Goal: Task Accomplishment & Management: Use online tool/utility

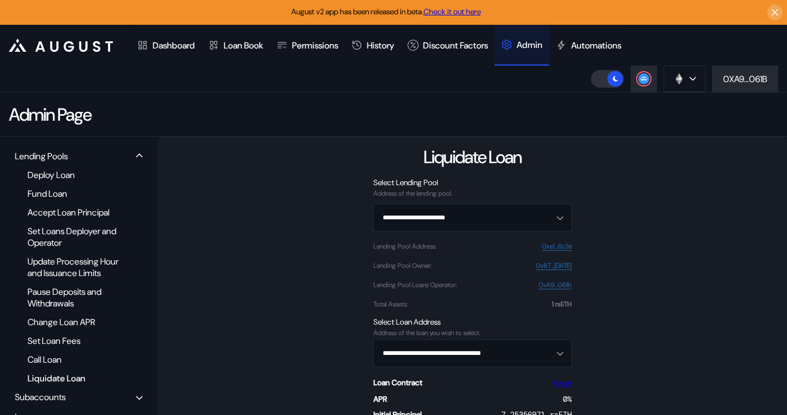
scroll to position [149, 0]
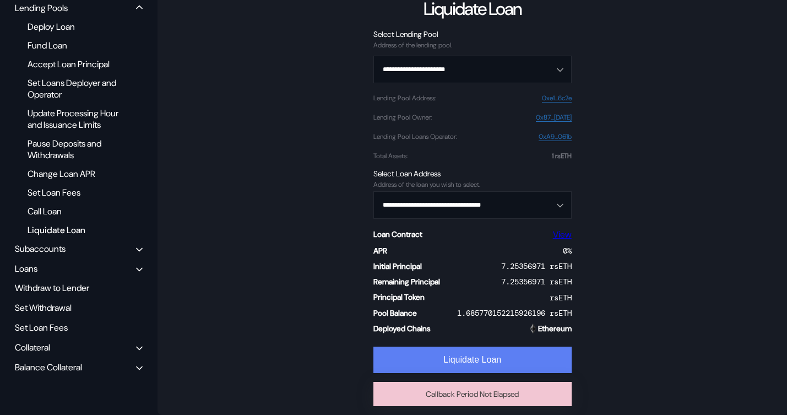
click at [451, 360] on button "Liquidate Loan" at bounding box center [472, 359] width 198 height 26
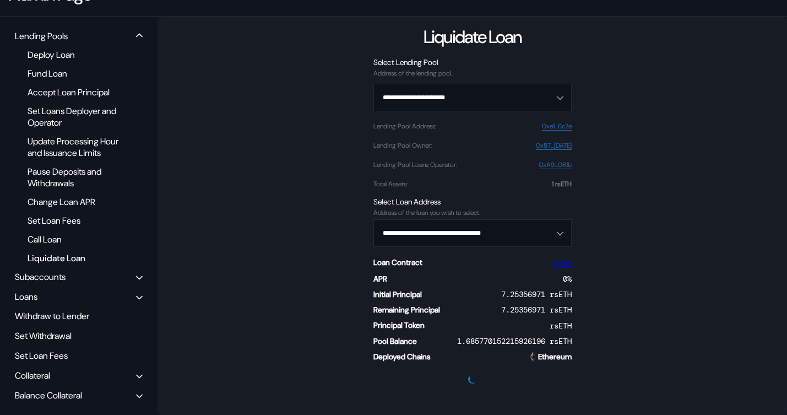
click at [631, 224] on div "**********" at bounding box center [472, 216] width 629 height 398
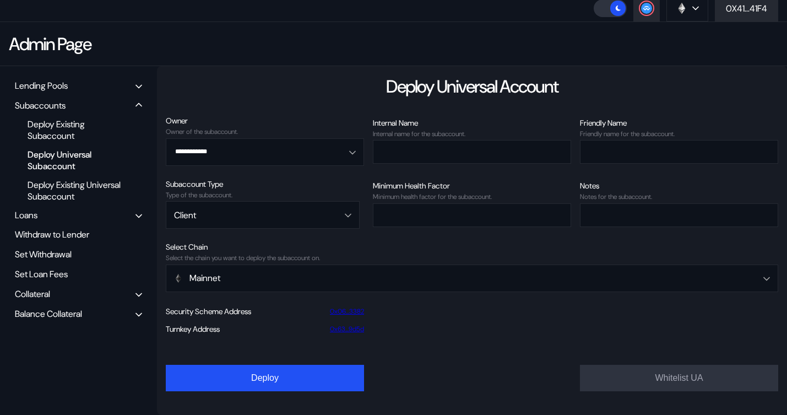
scroll to position [70, 0]
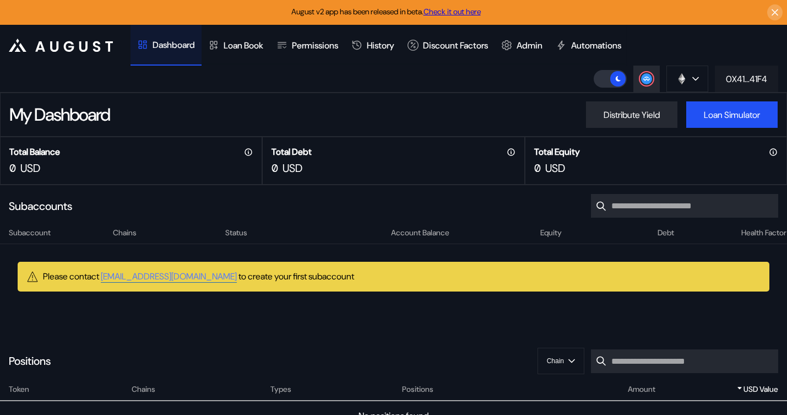
click at [736, 75] on div "0X41...41F4" at bounding box center [746, 79] width 41 height 12
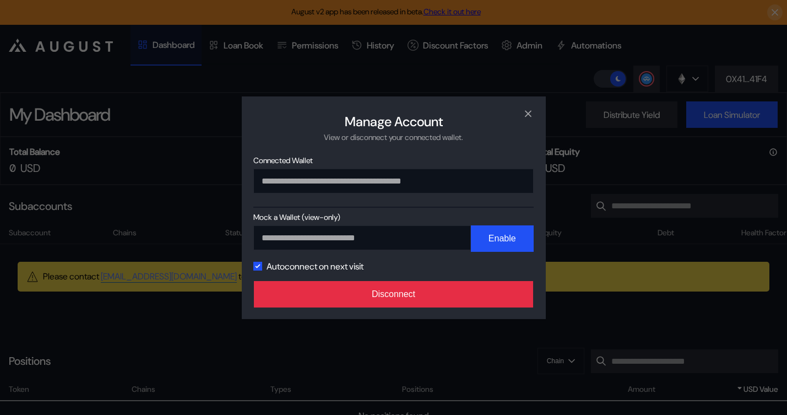
click at [450, 296] on button "Disconnect" at bounding box center [394, 294] width 280 height 26
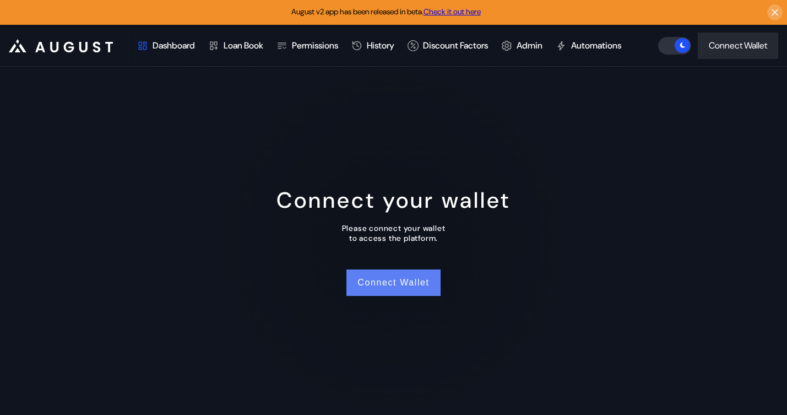
click at [392, 284] on button "Connect Wallet" at bounding box center [393, 282] width 94 height 26
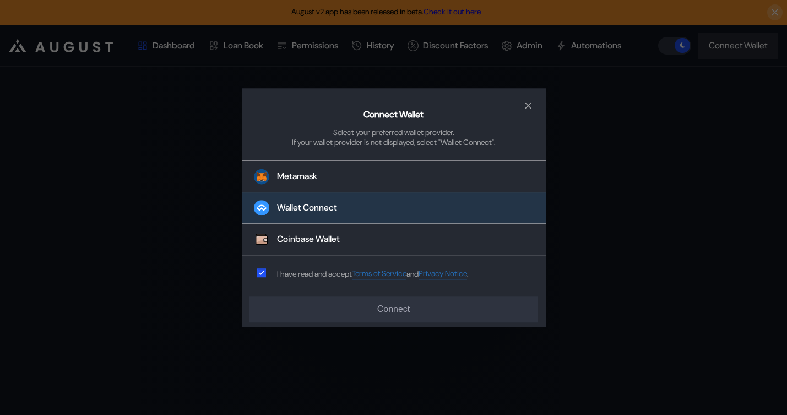
click at [313, 208] on div "Wallet Connect" at bounding box center [307, 208] width 60 height 12
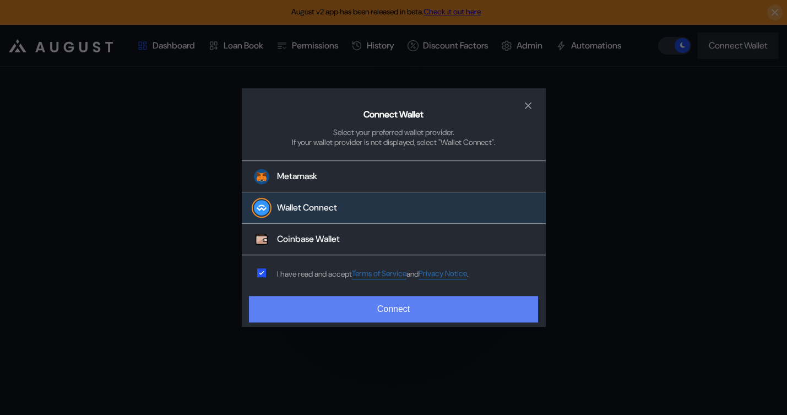
click at [382, 319] on button "Connect" at bounding box center [393, 309] width 289 height 26
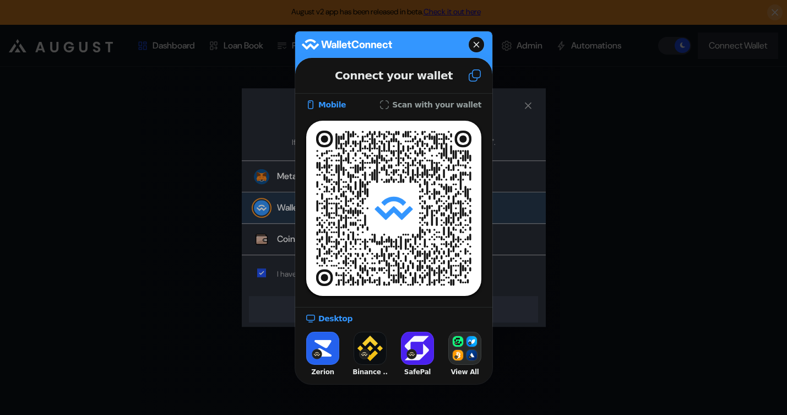
click at [473, 80] on icon at bounding box center [475, 75] width 12 height 12
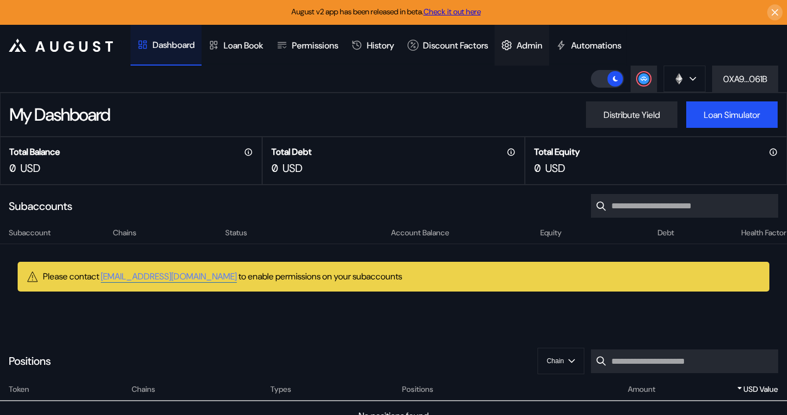
click at [549, 52] on div "Admin" at bounding box center [522, 45] width 55 height 41
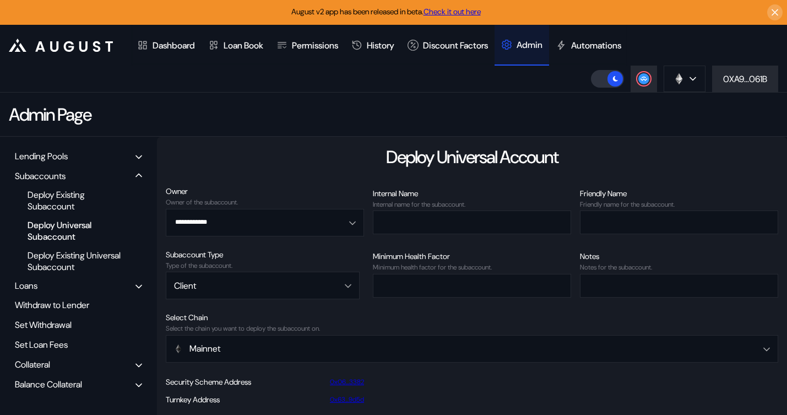
click at [77, 162] on div "Lending Pools" at bounding box center [78, 156] width 135 height 17
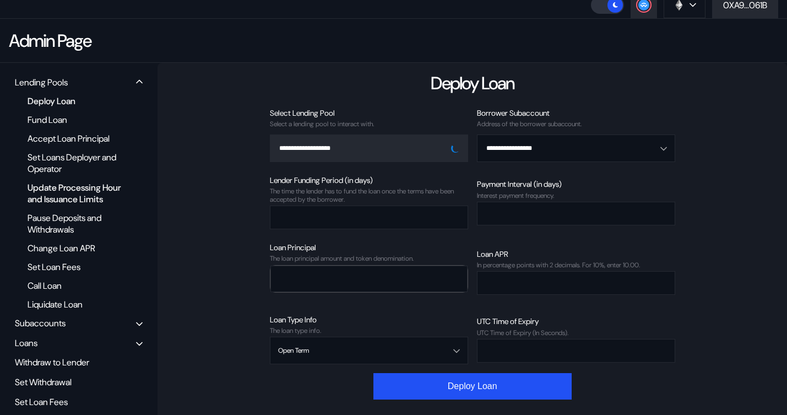
scroll to position [131, 0]
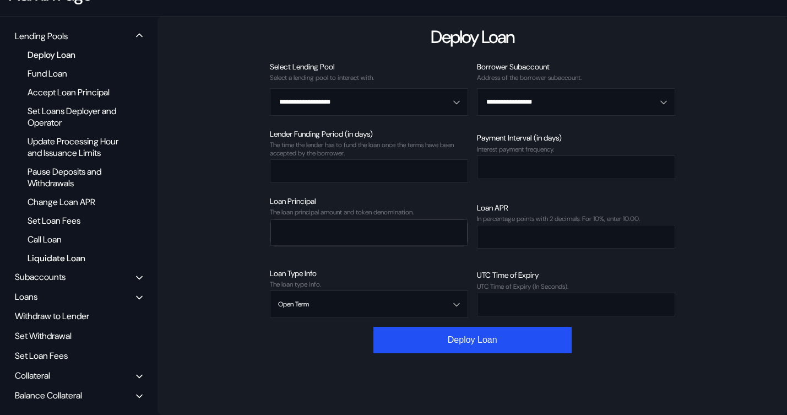
click at [62, 253] on div "Liquidate Loan" at bounding box center [75, 258] width 106 height 15
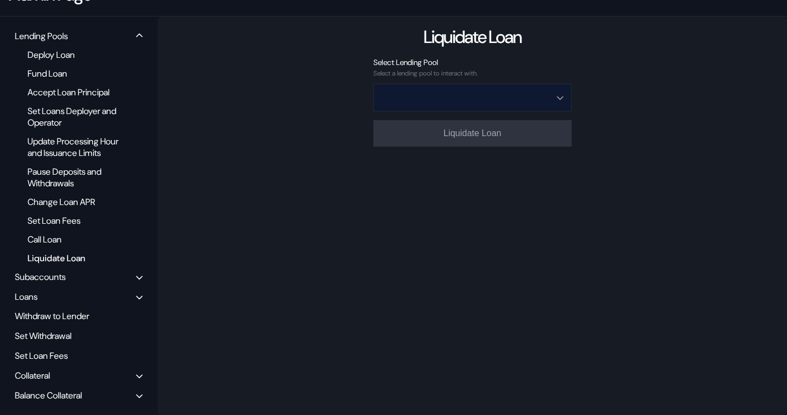
click at [449, 90] on input "Open menu" at bounding box center [467, 97] width 170 height 26
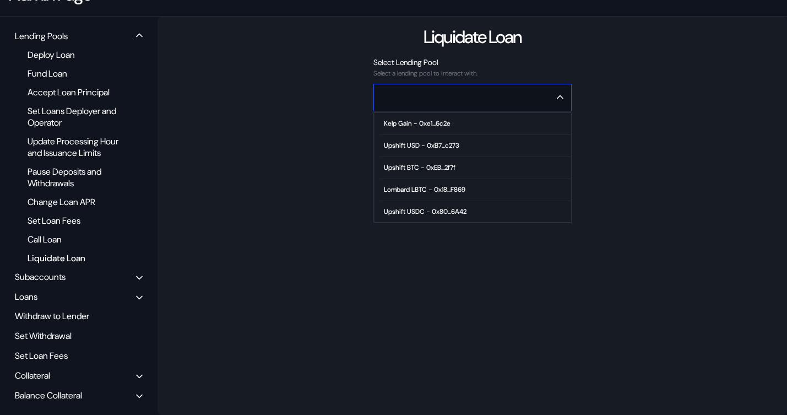
click at [438, 120] on div "Kelp Gain - 0xe1...6c2e" at bounding box center [417, 124] width 67 height 8
type input "**********"
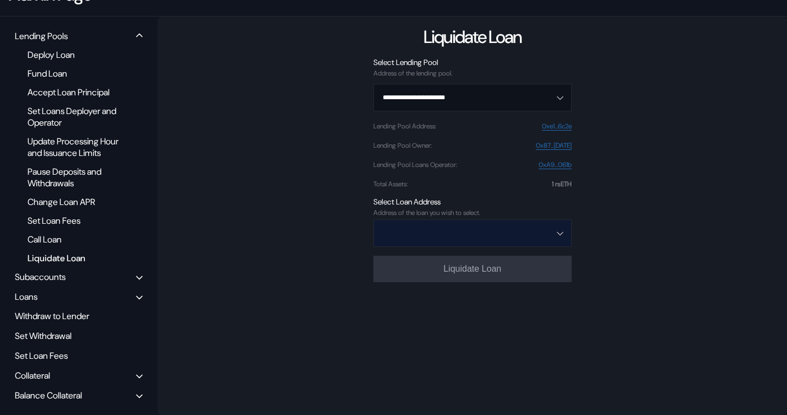
click at [447, 227] on input "Open menu" at bounding box center [467, 233] width 170 height 26
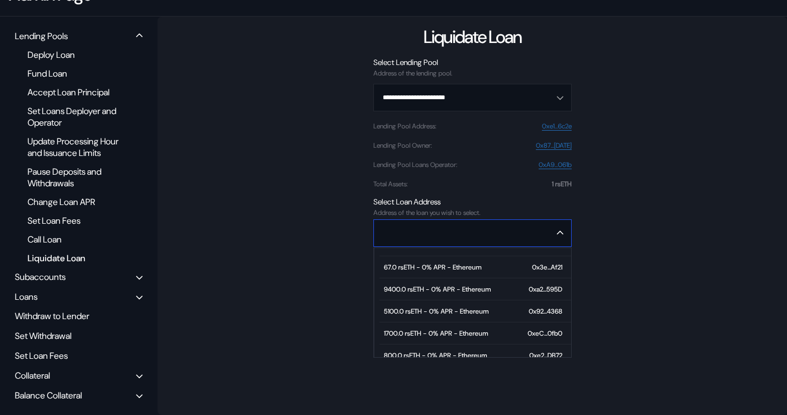
scroll to position [2336, 0]
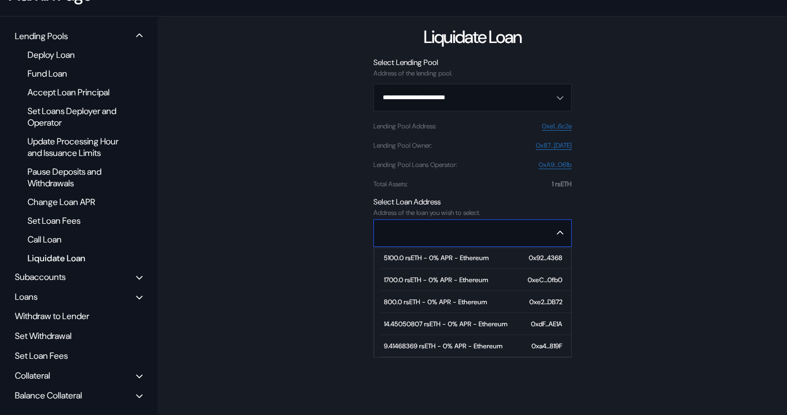
click at [430, 342] on div "9.41468369 rsETH - 0% APR - Ethereum" at bounding box center [443, 346] width 118 height 8
type input "**********"
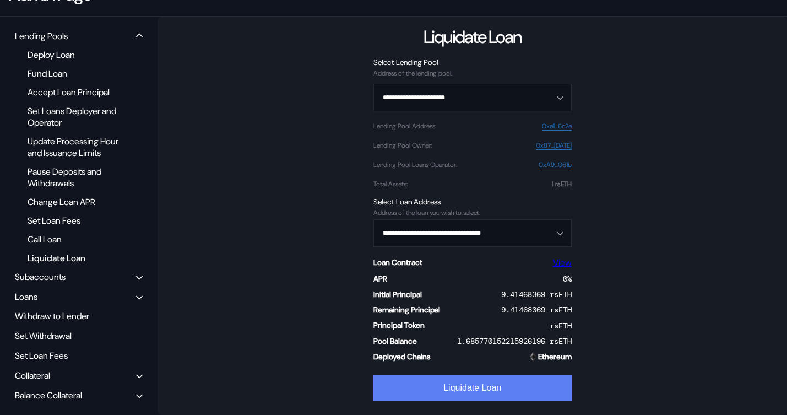
click at [436, 377] on button "Liquidate Loan" at bounding box center [472, 387] width 198 height 26
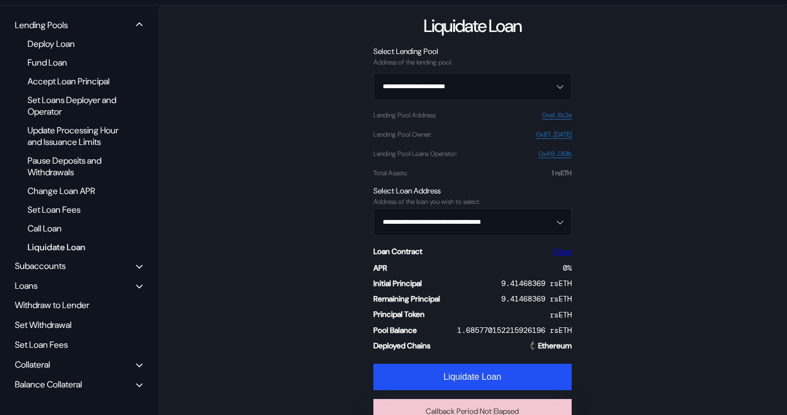
scroll to position [149, 0]
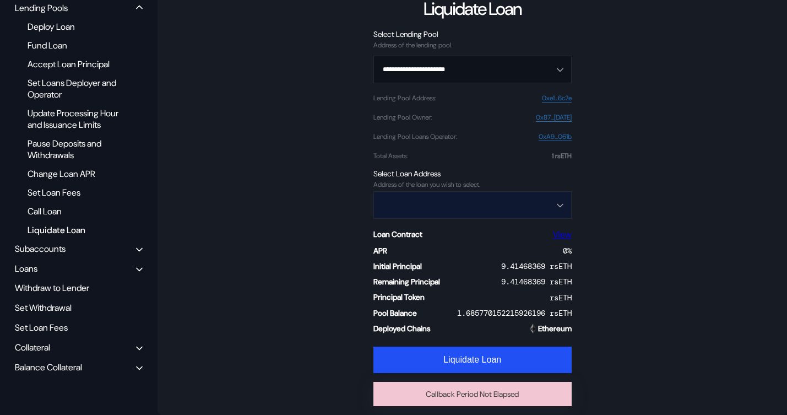
click at [452, 204] on input "Open menu" at bounding box center [467, 205] width 170 height 26
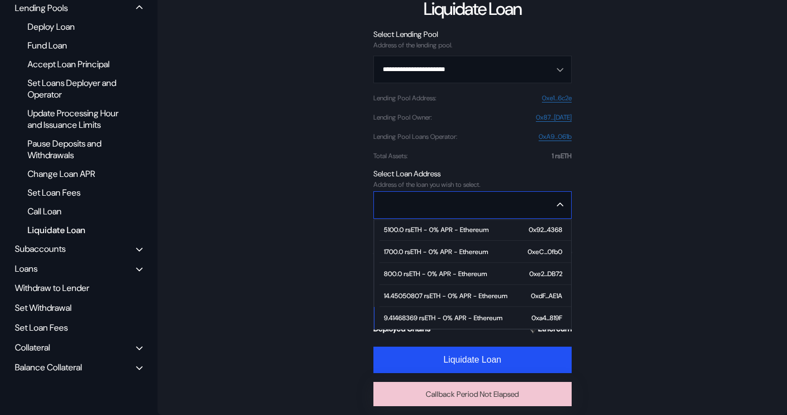
click at [431, 298] on span "14.45050807 rsETH - 0% APR - Ethereum 0xdF...AE1A" at bounding box center [475, 296] width 192 height 22
type input "**********"
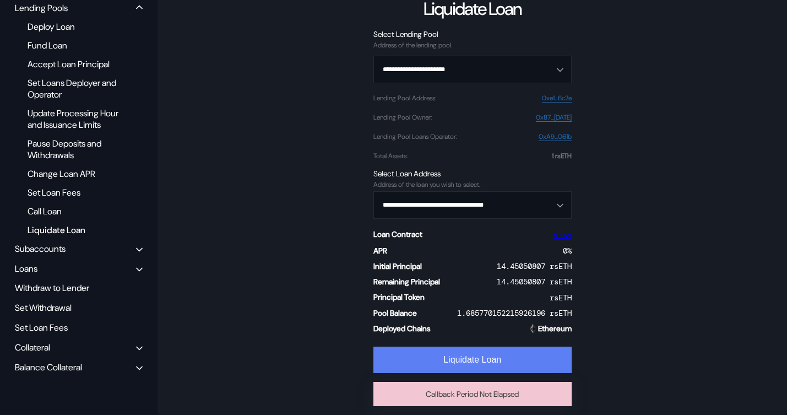
click at [438, 352] on button "Liquidate Loan" at bounding box center [472, 359] width 198 height 26
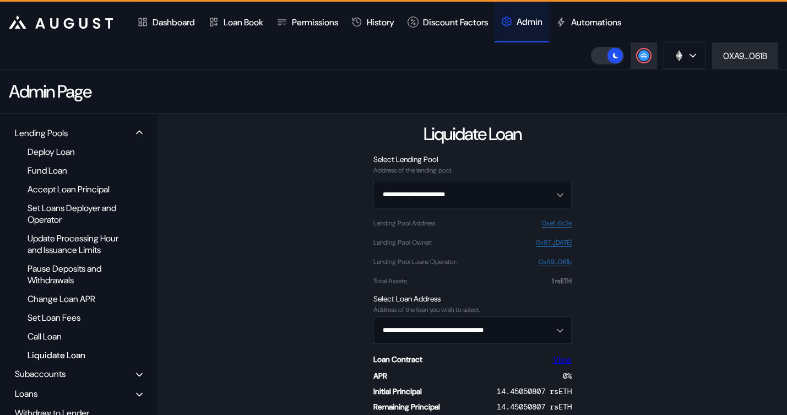
scroll to position [0, 0]
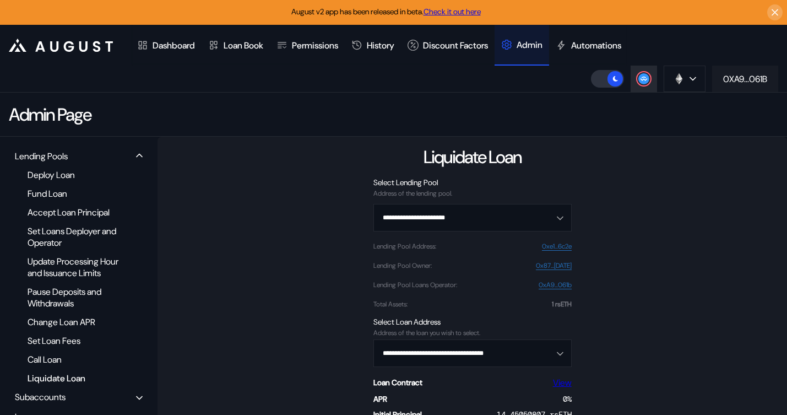
click at [760, 79] on div "0XA9...061B" at bounding box center [745, 79] width 44 height 12
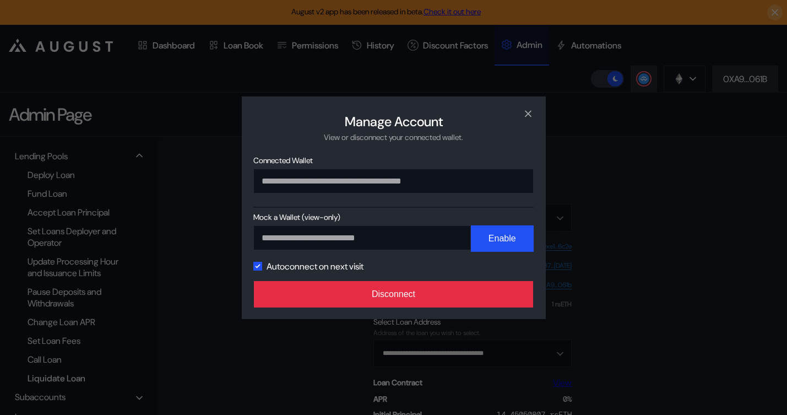
click at [470, 301] on button "Disconnect" at bounding box center [394, 294] width 280 height 26
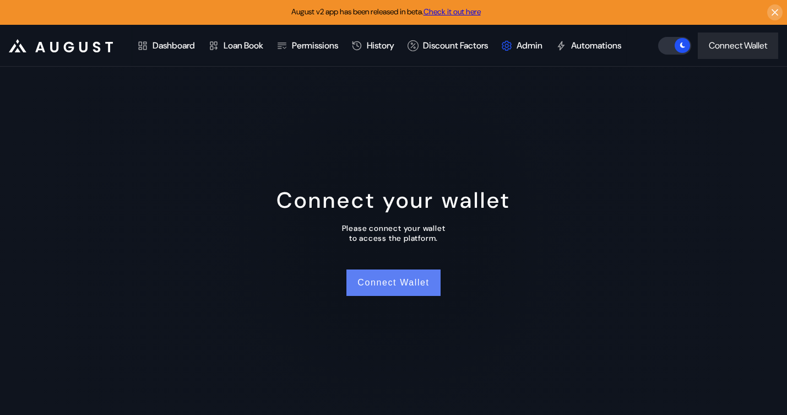
click at [373, 284] on button "Connect Wallet" at bounding box center [393, 282] width 94 height 26
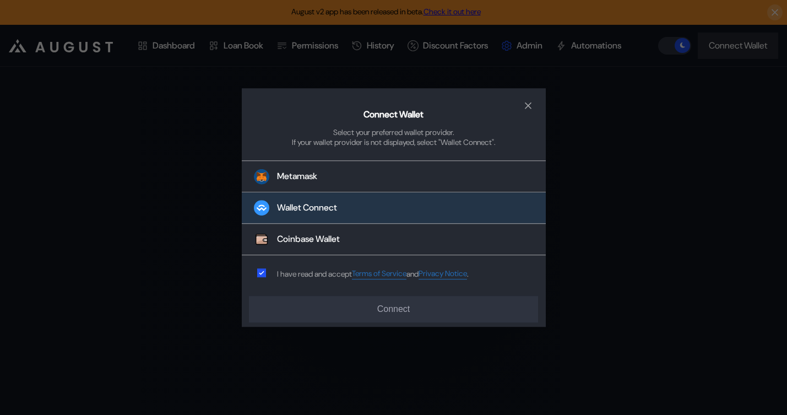
click at [371, 205] on button "Wallet Connect" at bounding box center [394, 208] width 304 height 31
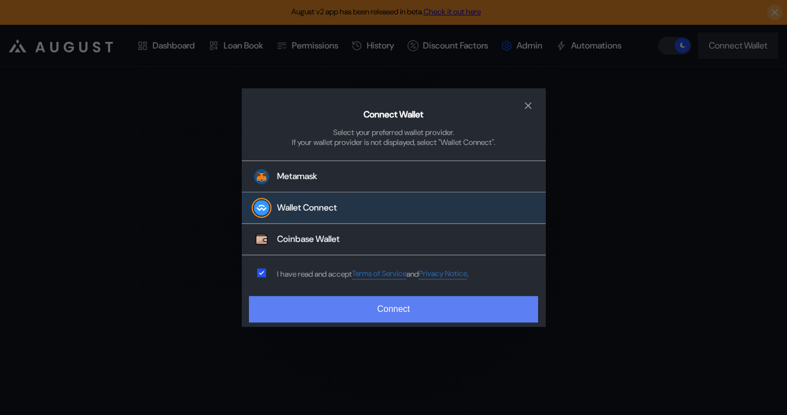
click at [376, 299] on button "Connect" at bounding box center [393, 309] width 289 height 26
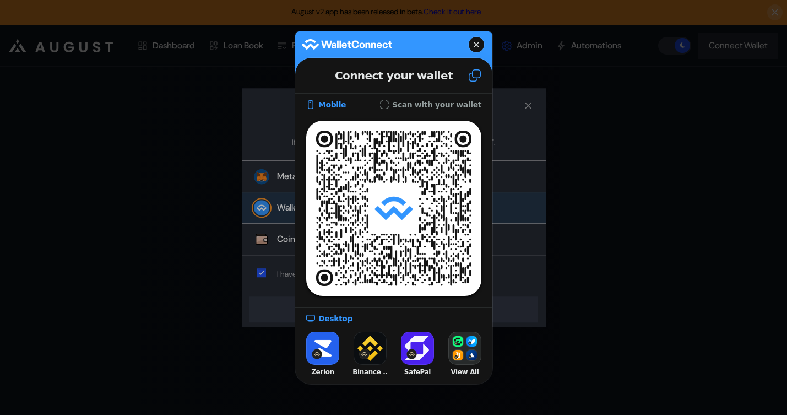
click at [469, 78] on icon at bounding box center [474, 75] width 13 height 13
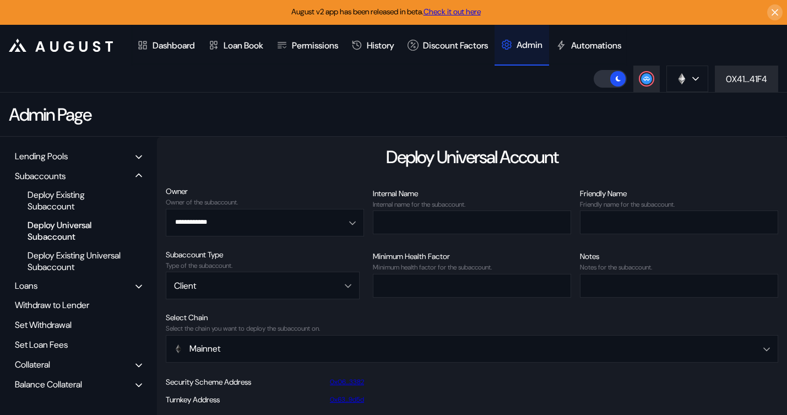
click at [91, 149] on div "Lending Pools" at bounding box center [78, 156] width 135 height 17
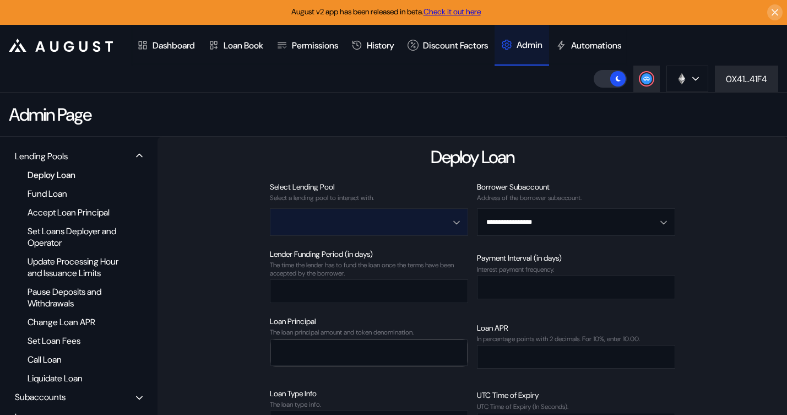
click at [384, 222] on input "Open menu" at bounding box center [363, 222] width 170 height 26
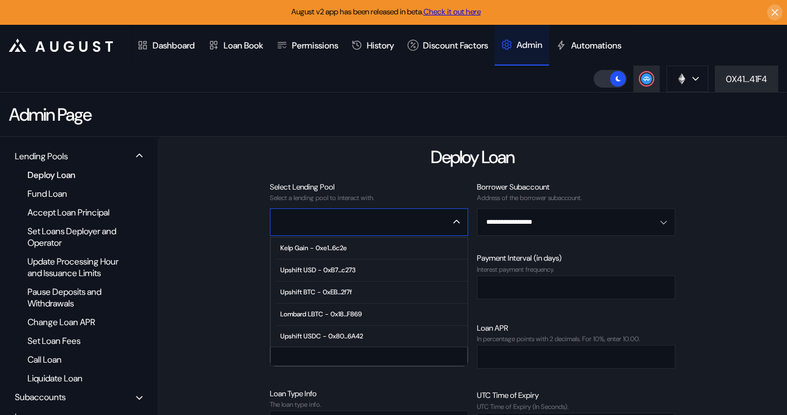
scroll to position [67, 0]
click at [330, 292] on div "High Growth ETH - 0xc8...59fD" at bounding box center [325, 291] width 90 height 8
type input "**********"
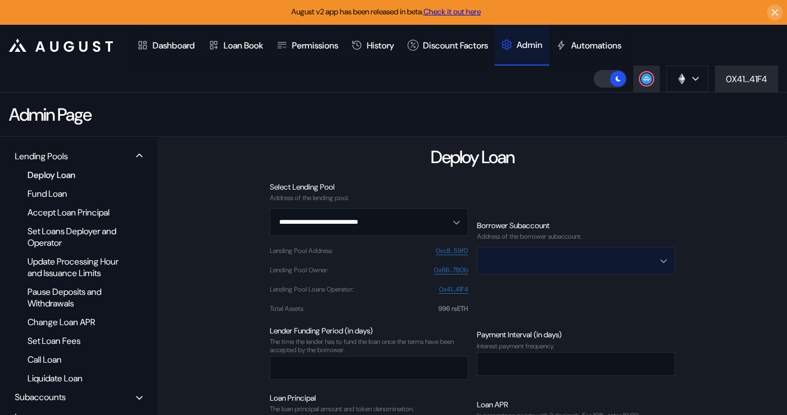
click at [546, 262] on input "Open menu" at bounding box center [570, 260] width 170 height 26
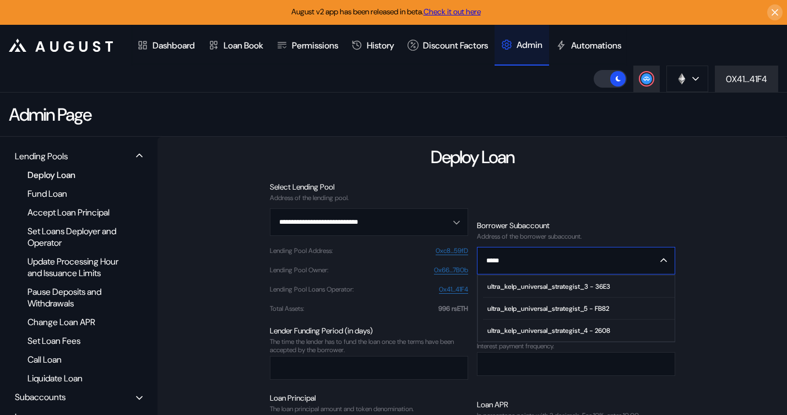
click at [560, 287] on div "ultra_kelp_universal_strategist_3 - 36E3" at bounding box center [548, 287] width 123 height 8
type input "**********"
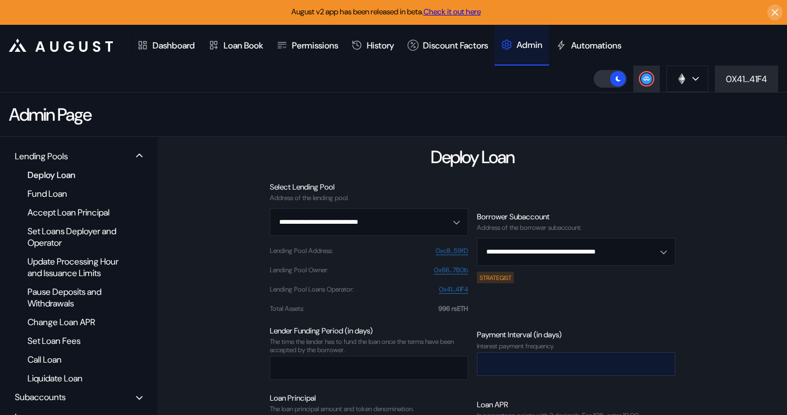
click at [527, 361] on input "number" at bounding box center [567, 363] width 181 height 23
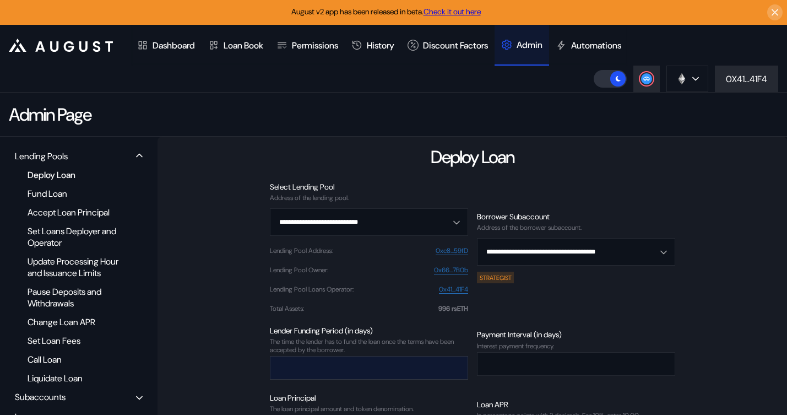
type input "*"
click at [352, 362] on input "number" at bounding box center [360, 367] width 181 height 23
type input "*"
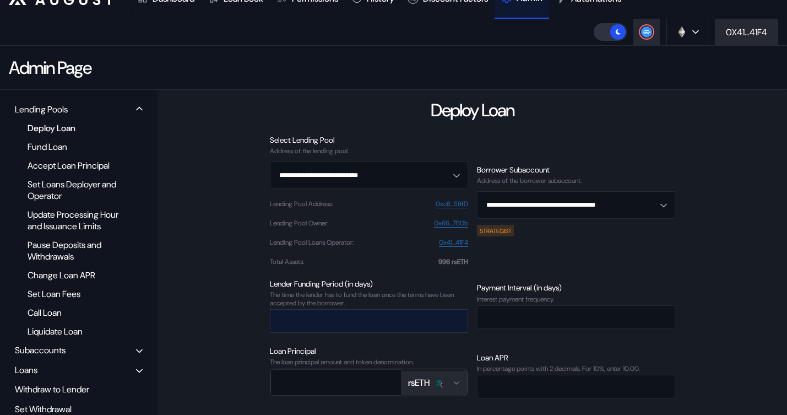
scroll to position [145, 0]
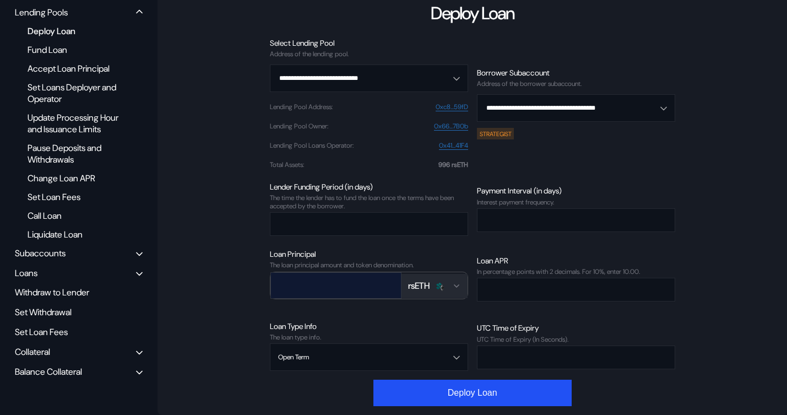
click at [334, 272] on div at bounding box center [335, 285] width 131 height 26
paste input "**********"
type input "**********"
click at [573, 269] on div "In percentage points with 2 decimals. For 10%, enter 10.00." at bounding box center [576, 272] width 198 height 8
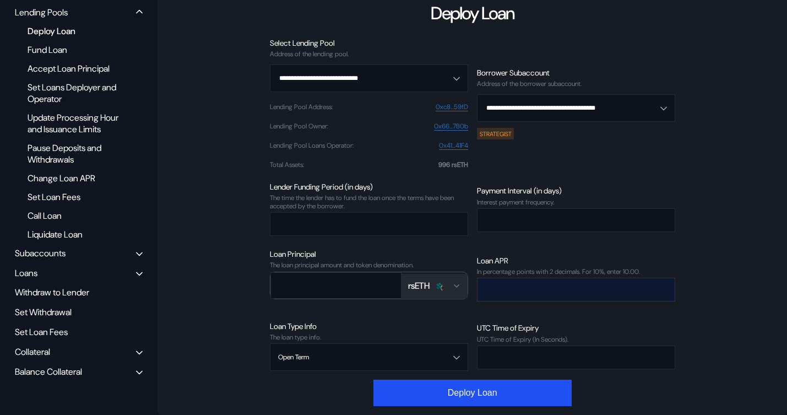
click at [562, 286] on input "number" at bounding box center [567, 289] width 181 height 23
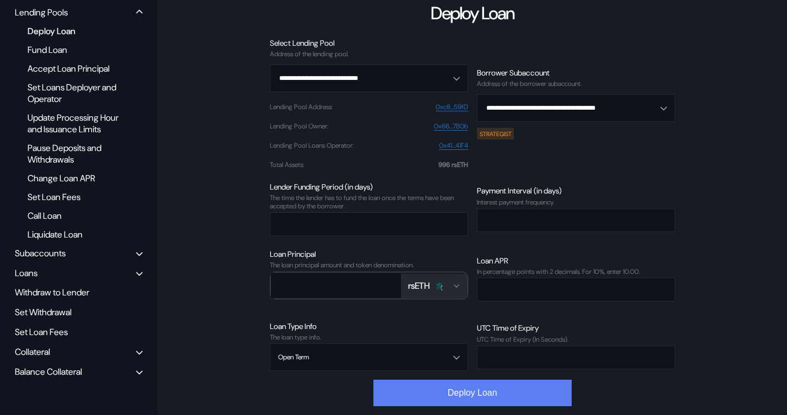
type input "****"
click at [520, 392] on button "Deploy Loan" at bounding box center [472, 392] width 198 height 26
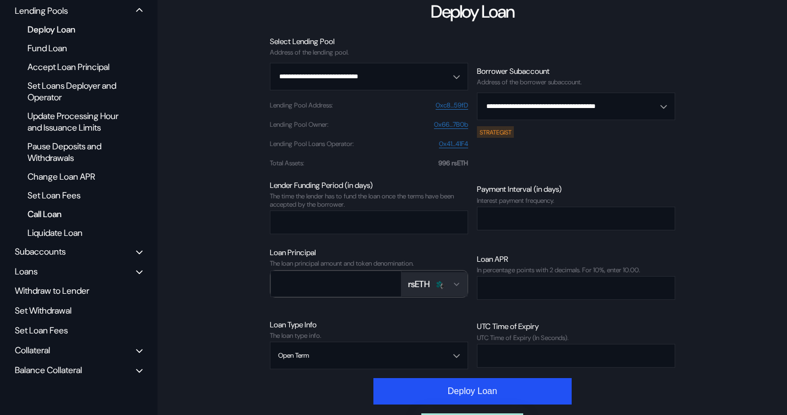
click at [53, 221] on div "Call Loan" at bounding box center [75, 214] width 106 height 15
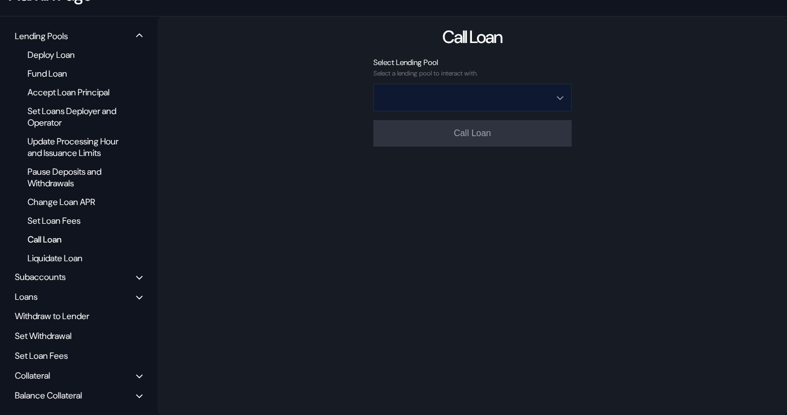
click at [480, 84] on input "Open menu" at bounding box center [467, 97] width 170 height 26
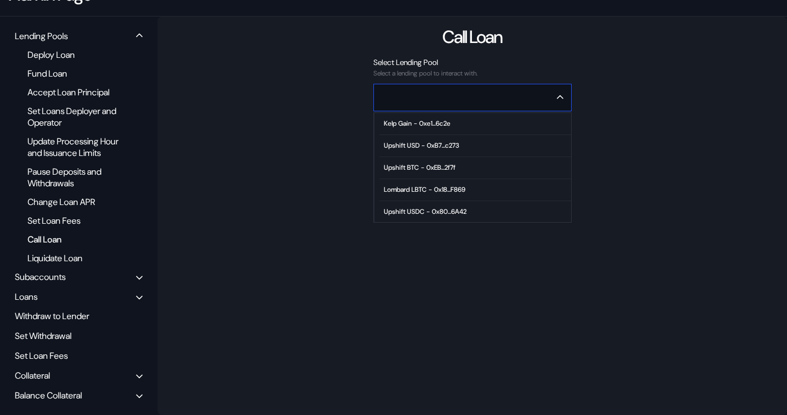
drag, startPoint x: 426, startPoint y: 198, endPoint x: 507, endPoint y: 278, distance: 113.3
click at [507, 276] on div "Call Loan Select Lending Pool Select a lending pool to interact with. Kelp Gain…" at bounding box center [472, 216] width 629 height 398
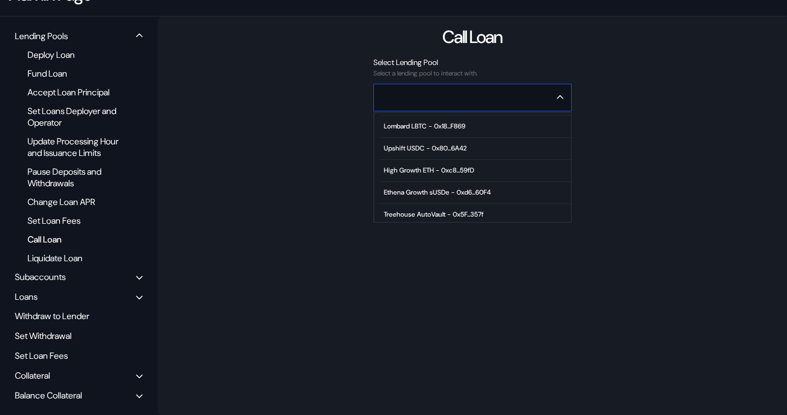
scroll to position [67, 0]
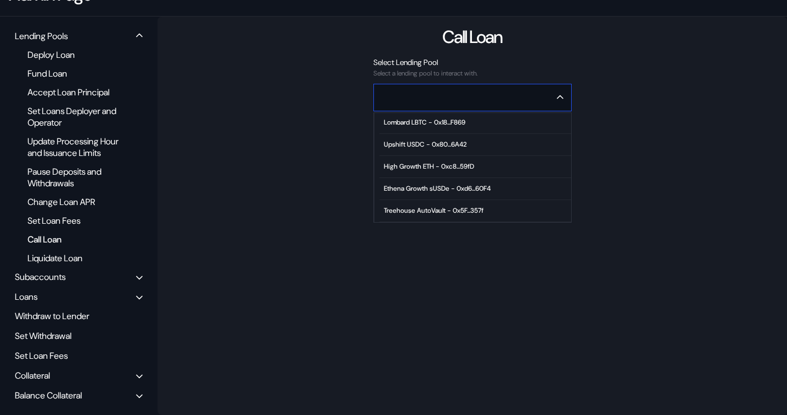
click at [447, 162] on div "High Growth ETH - 0xc8...59fD" at bounding box center [429, 166] width 90 height 8
type input "**********"
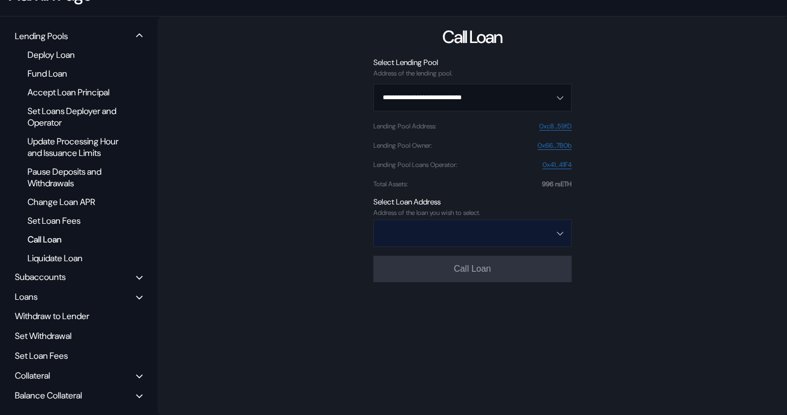
click at [445, 229] on input "Open menu" at bounding box center [467, 233] width 170 height 26
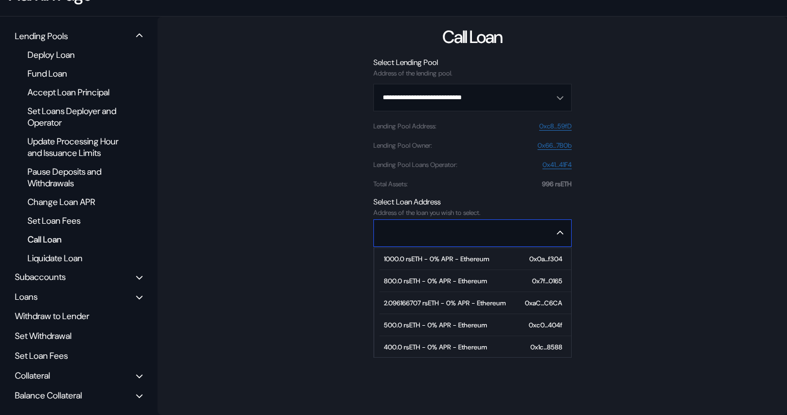
scroll to position [1938, 0]
click at [437, 300] on div "2.096166707 rsETH - 0% APR - Ethereum" at bounding box center [445, 304] width 122 height 8
type input "**********"
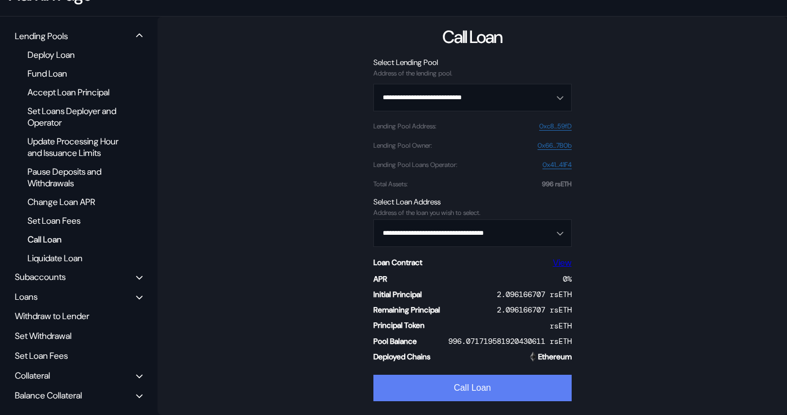
click at [448, 382] on button "Call Loan" at bounding box center [472, 387] width 198 height 26
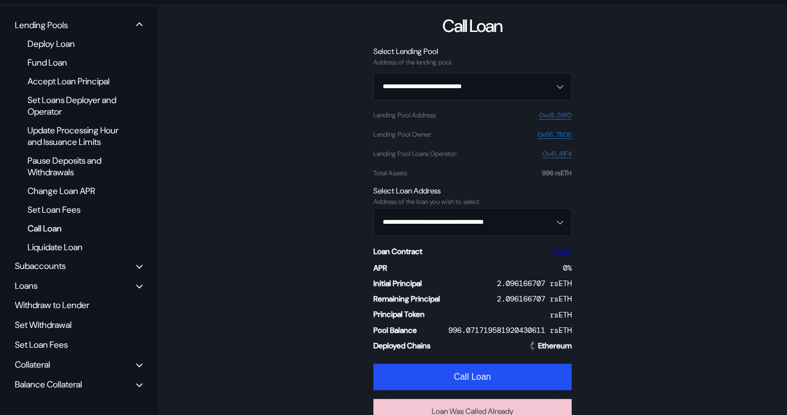
scroll to position [149, 0]
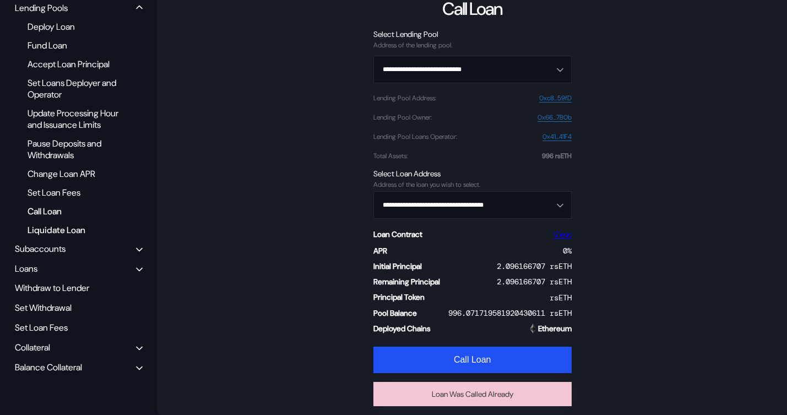
click at [79, 236] on div "Liquidate Loan" at bounding box center [75, 229] width 106 height 15
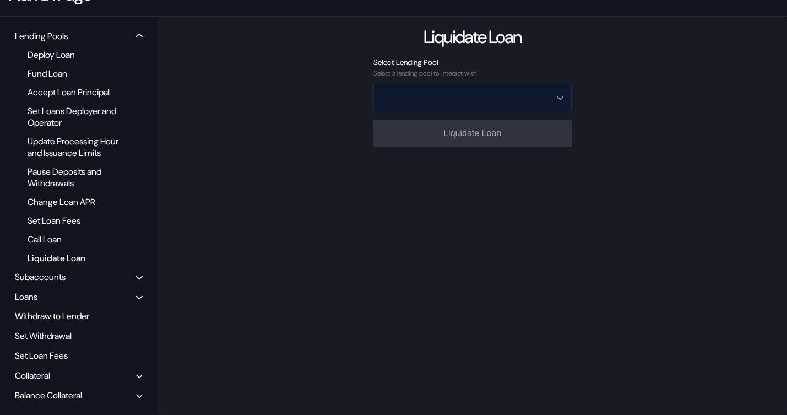
click at [487, 84] on input "Open menu" at bounding box center [467, 97] width 170 height 26
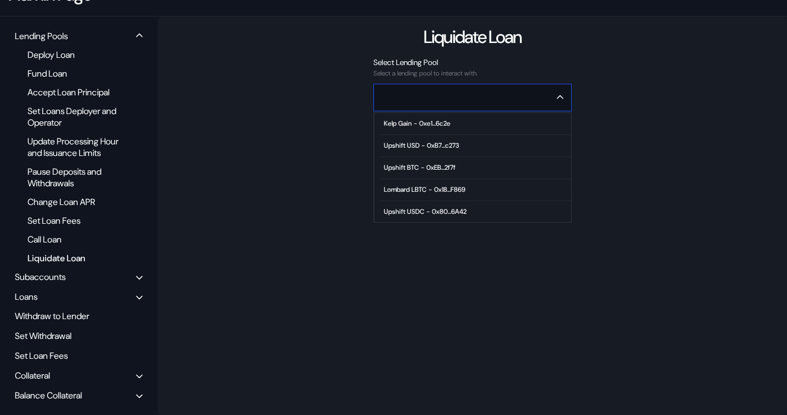
scroll to position [67, 0]
click at [431, 159] on span "High Growth ETH - 0xc8...59fD" at bounding box center [475, 167] width 192 height 22
type input "**********"
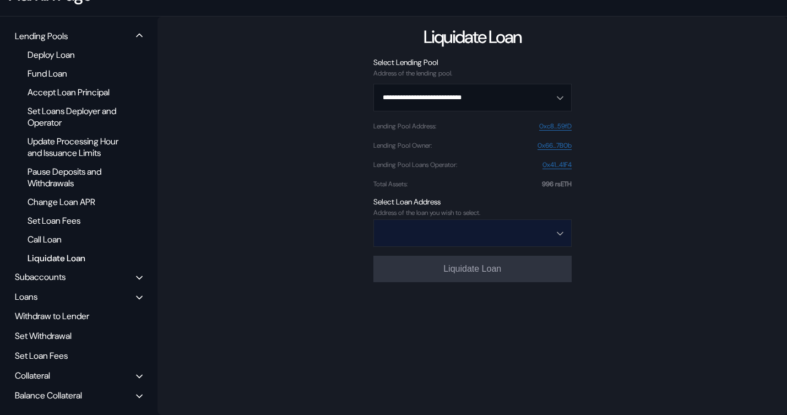
click at [438, 226] on input "Open menu" at bounding box center [467, 233] width 170 height 26
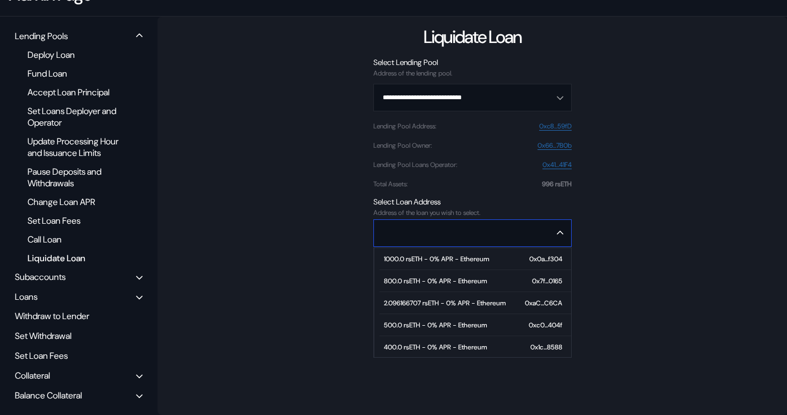
scroll to position [1938, 0]
click at [428, 297] on span "2.096166707 rsETH - 0% APR - Ethereum 0xaC...C6CA" at bounding box center [475, 303] width 192 height 22
type input "**********"
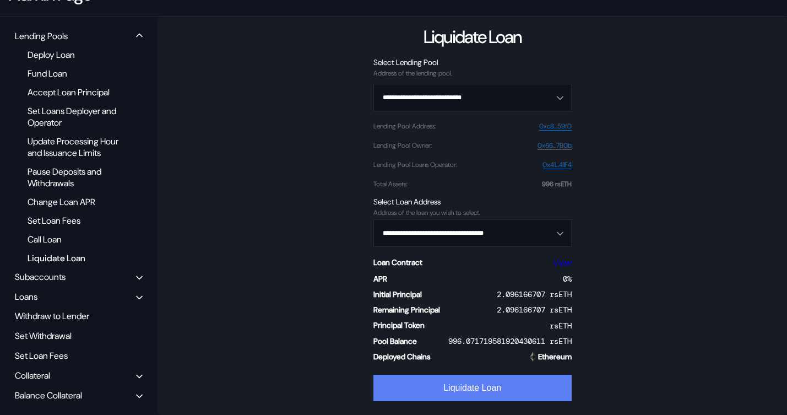
click at [437, 374] on button "Liquidate Loan" at bounding box center [472, 387] width 198 height 26
